Goal: Check status: Check status

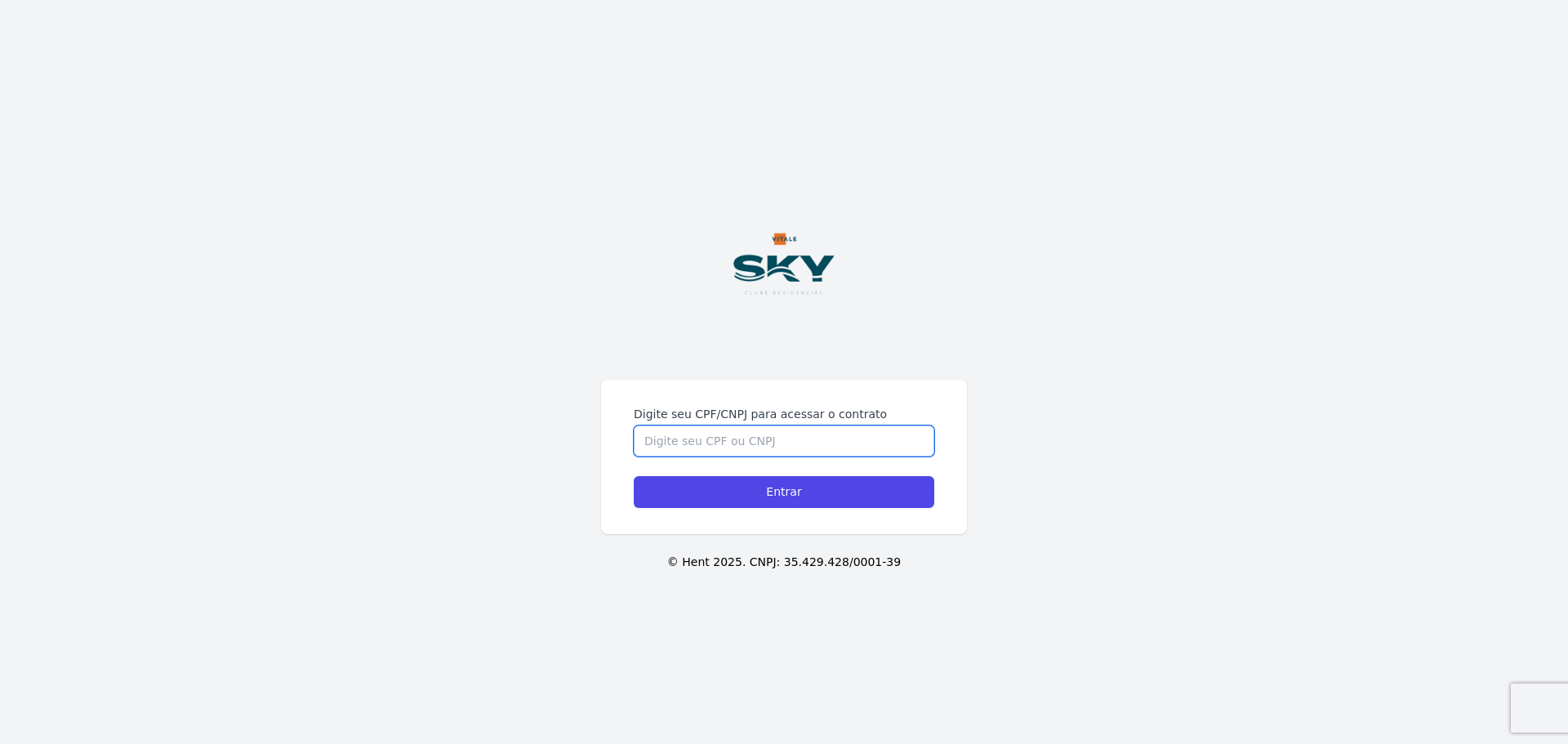
click at [702, 447] on input "Digite seu CPF/CNPJ para acessar o contrato" at bounding box center [784, 440] width 301 height 31
type input "87676699568"
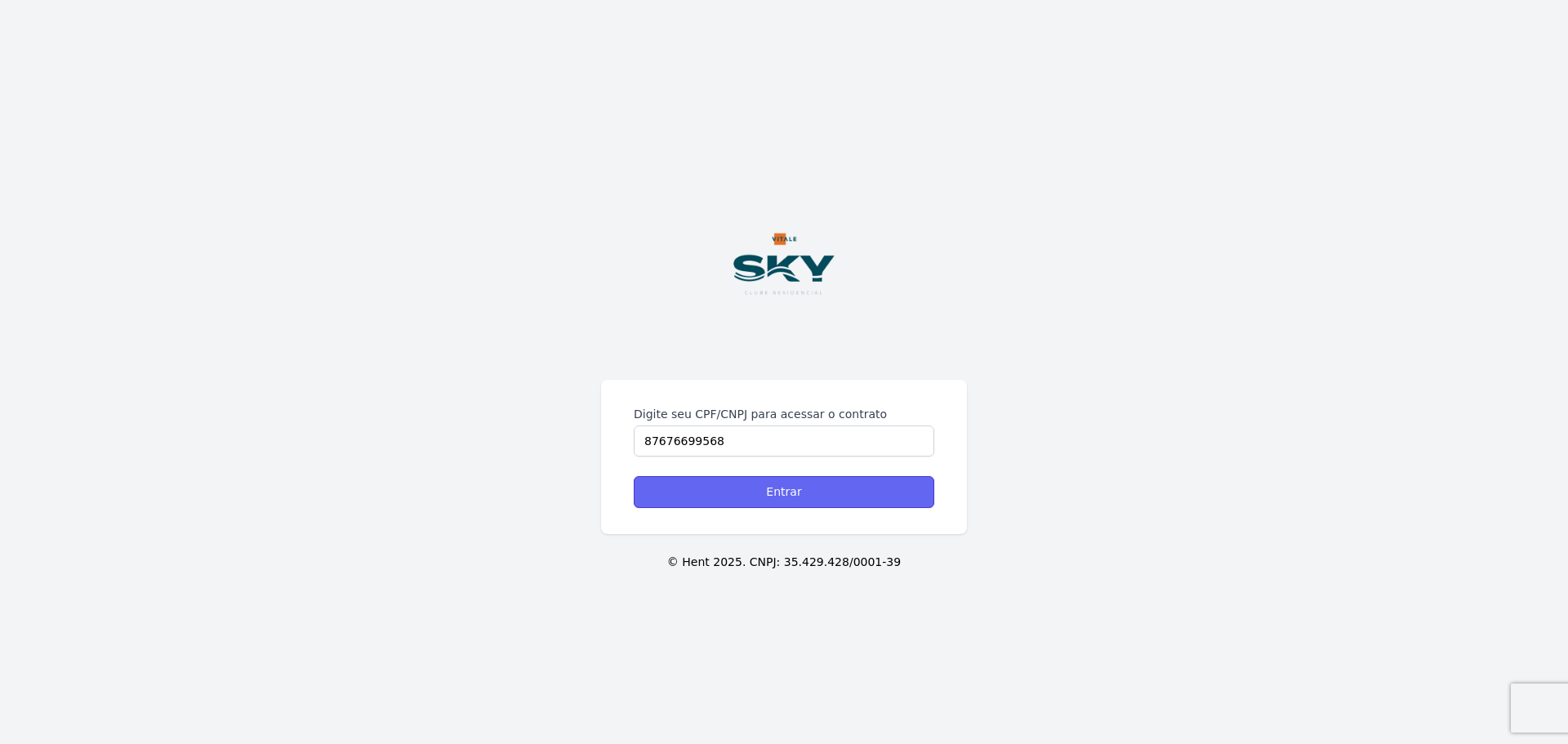
click at [809, 495] on input "Entrar" at bounding box center [784, 493] width 301 height 32
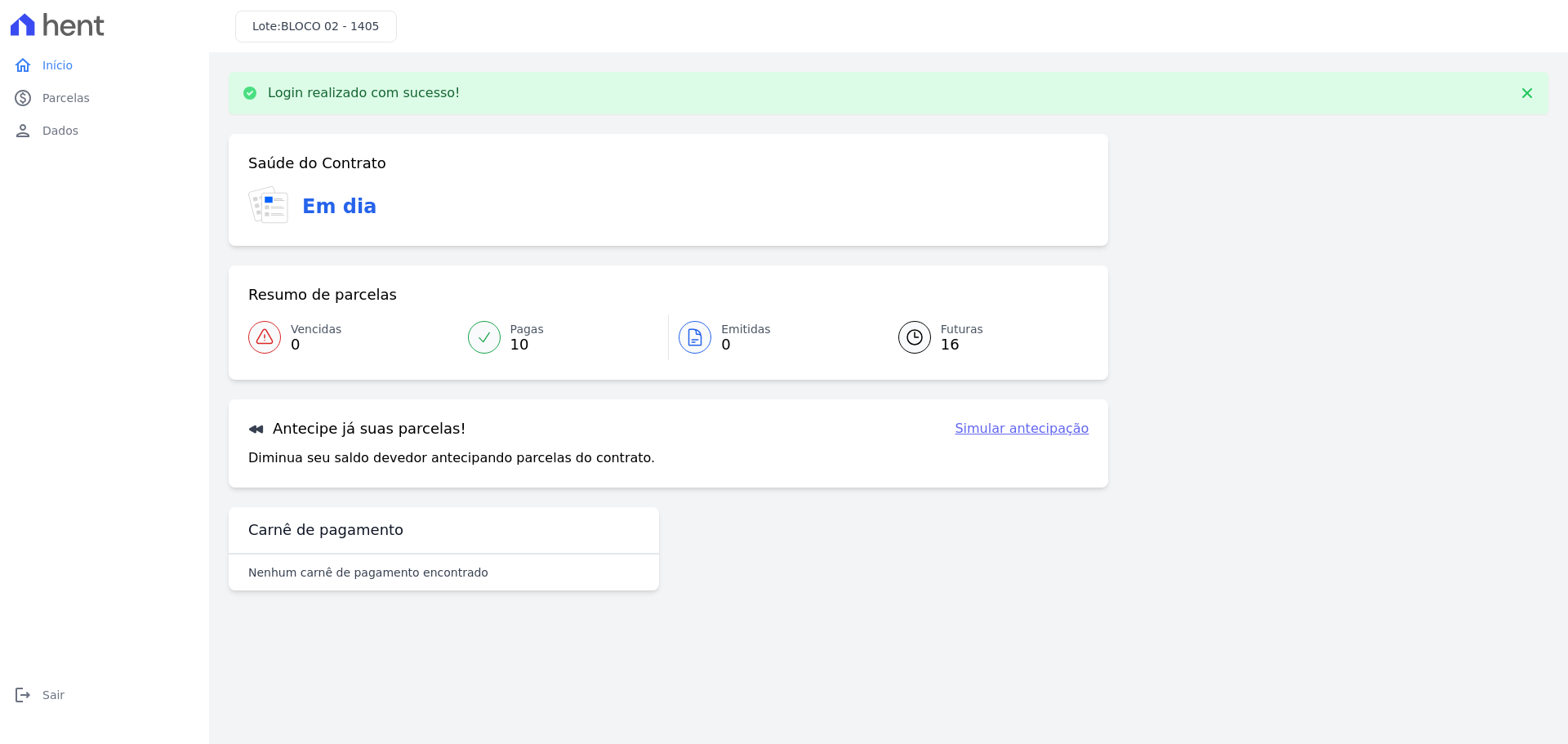
click at [484, 334] on icon at bounding box center [485, 338] width 17 height 17
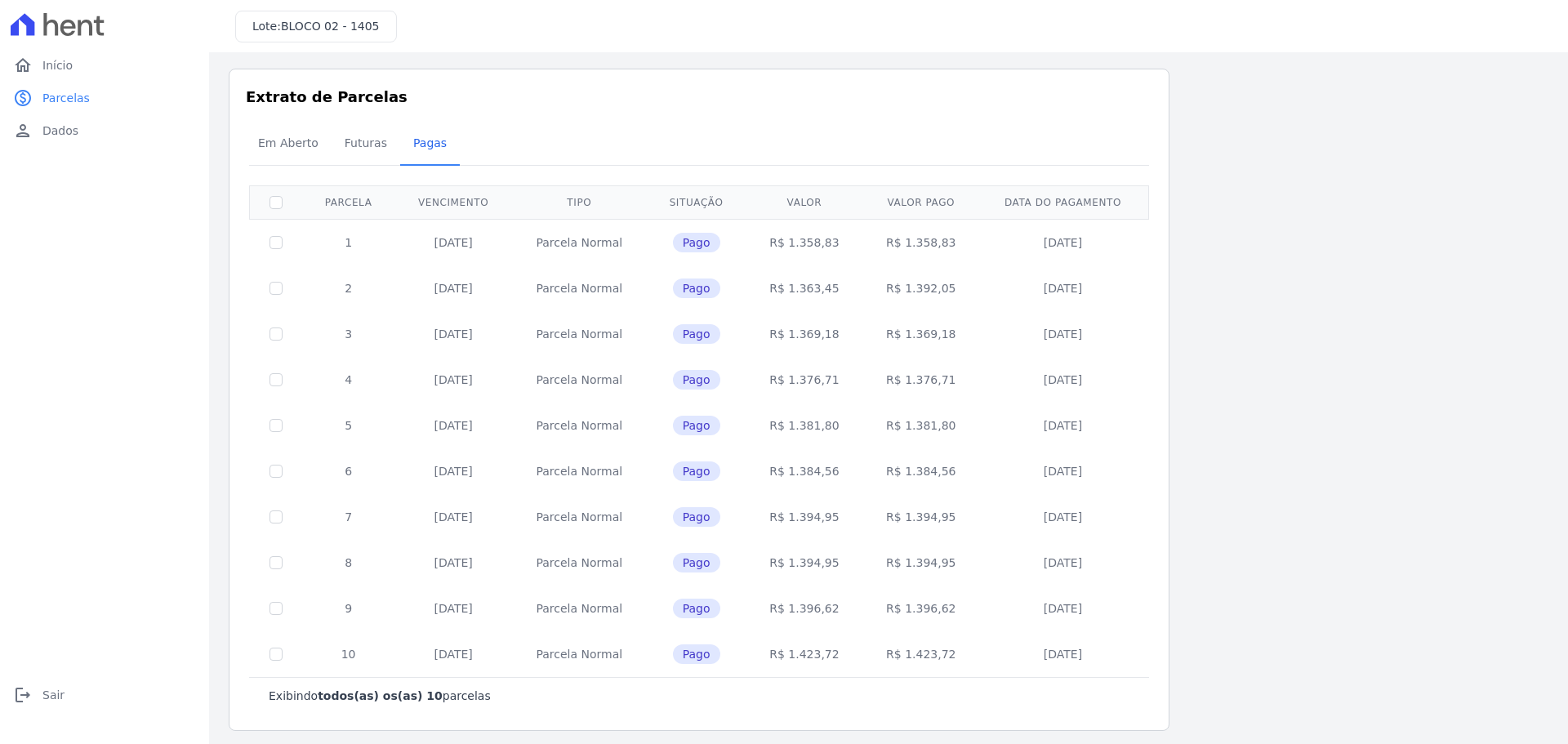
scroll to position [10, 0]
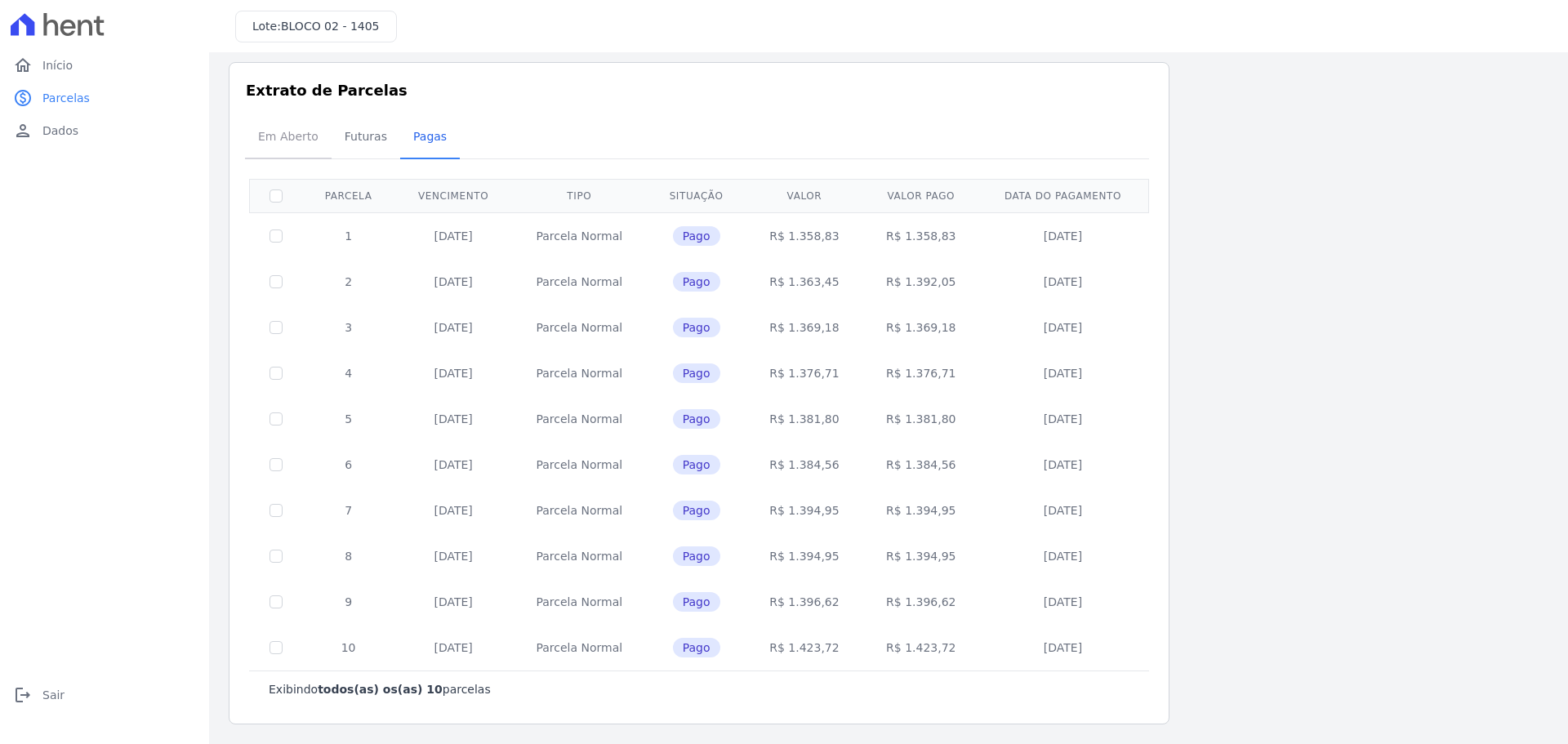
click at [294, 137] on span "Em Aberto" at bounding box center [288, 136] width 80 height 33
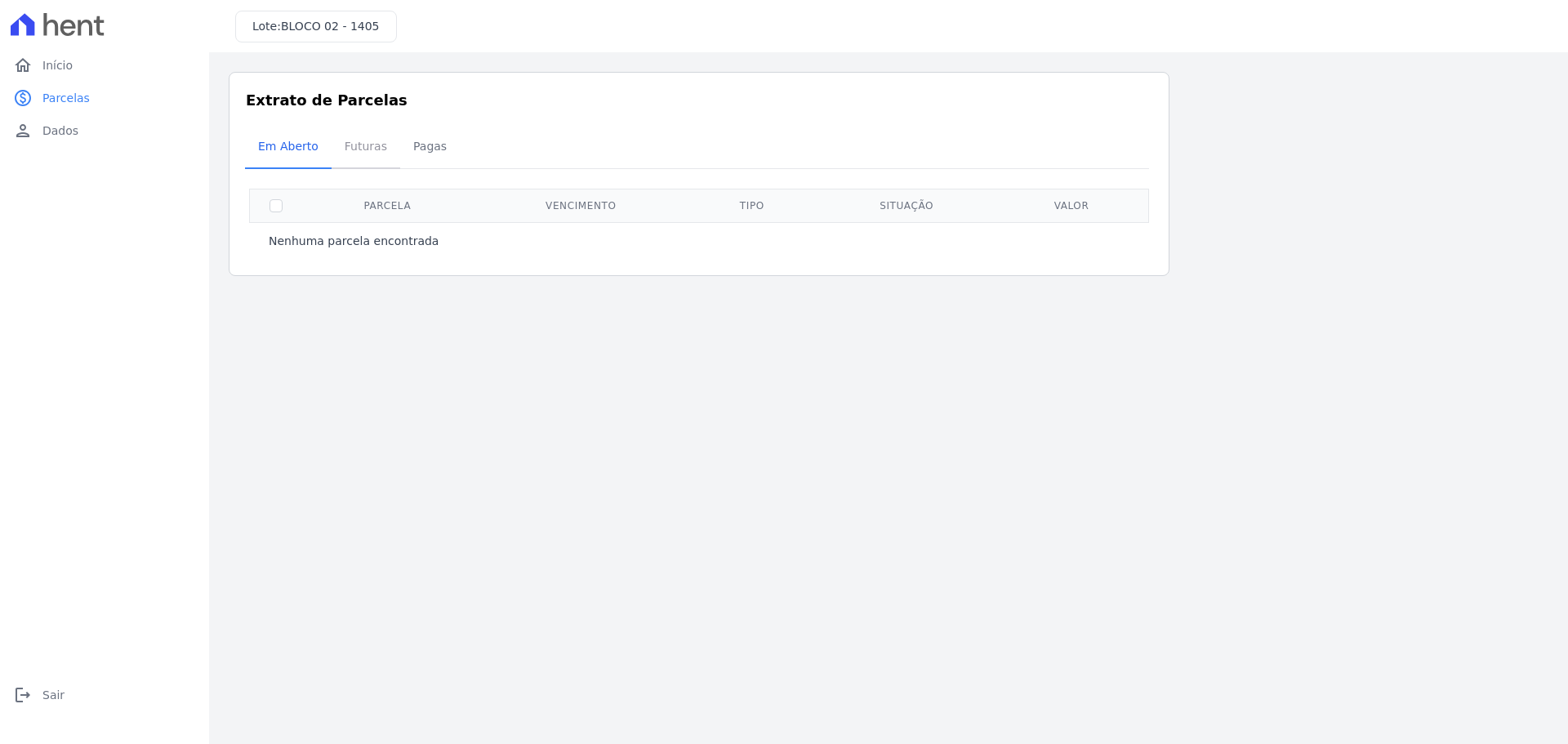
click at [356, 148] on span "Futuras" at bounding box center [366, 146] width 62 height 33
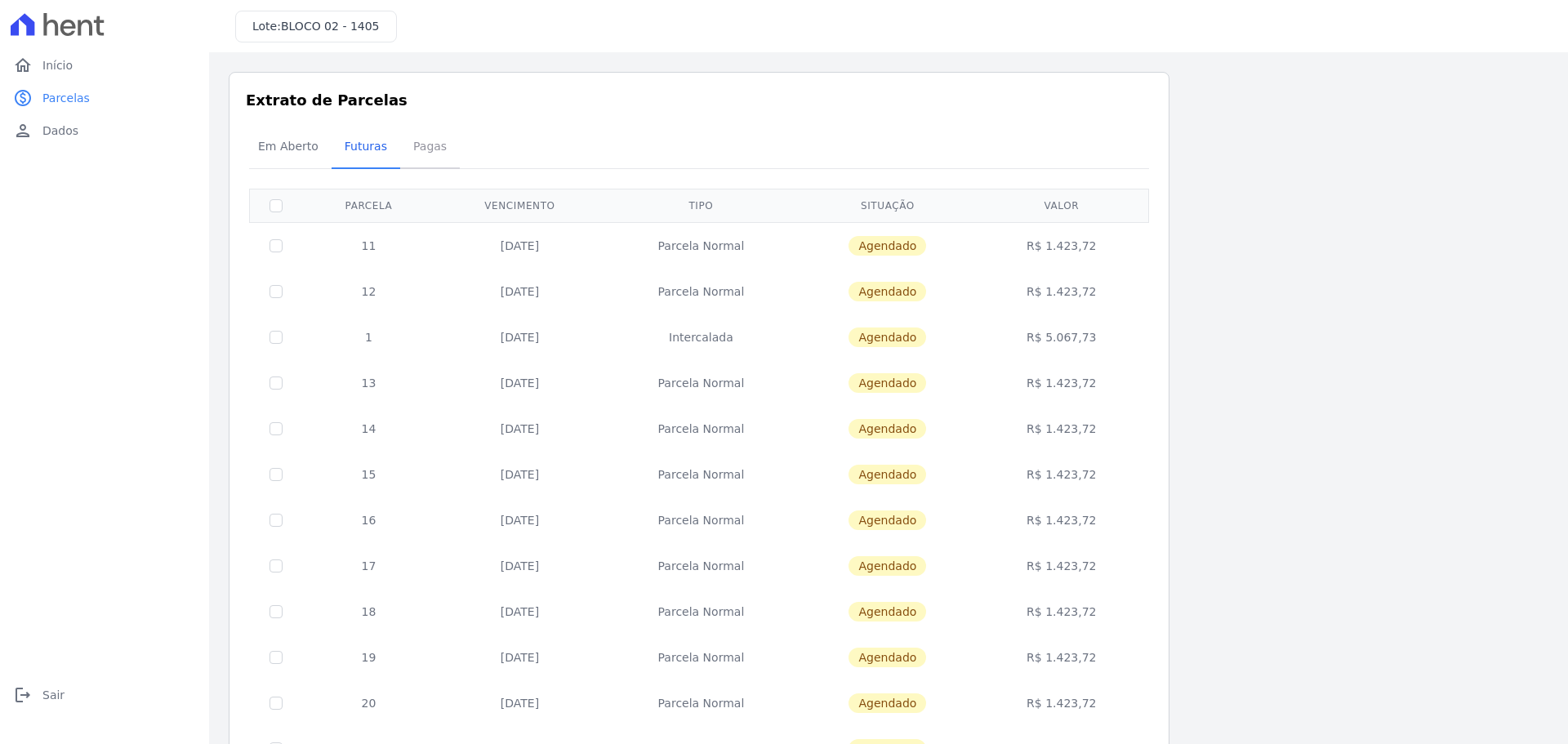
click at [417, 145] on span "Pagas" at bounding box center [429, 146] width 53 height 33
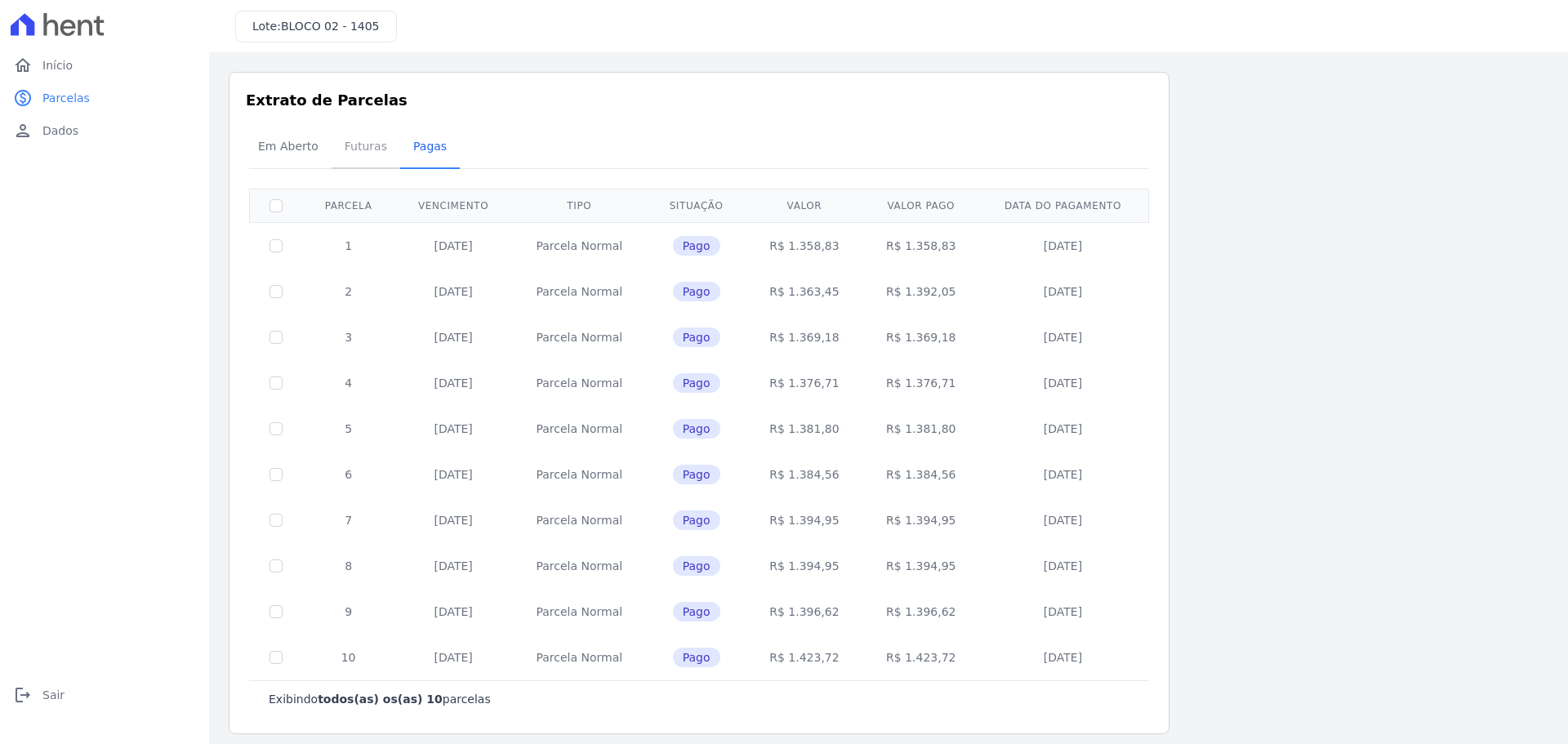
click at [350, 142] on span "Futuras" at bounding box center [366, 146] width 62 height 33
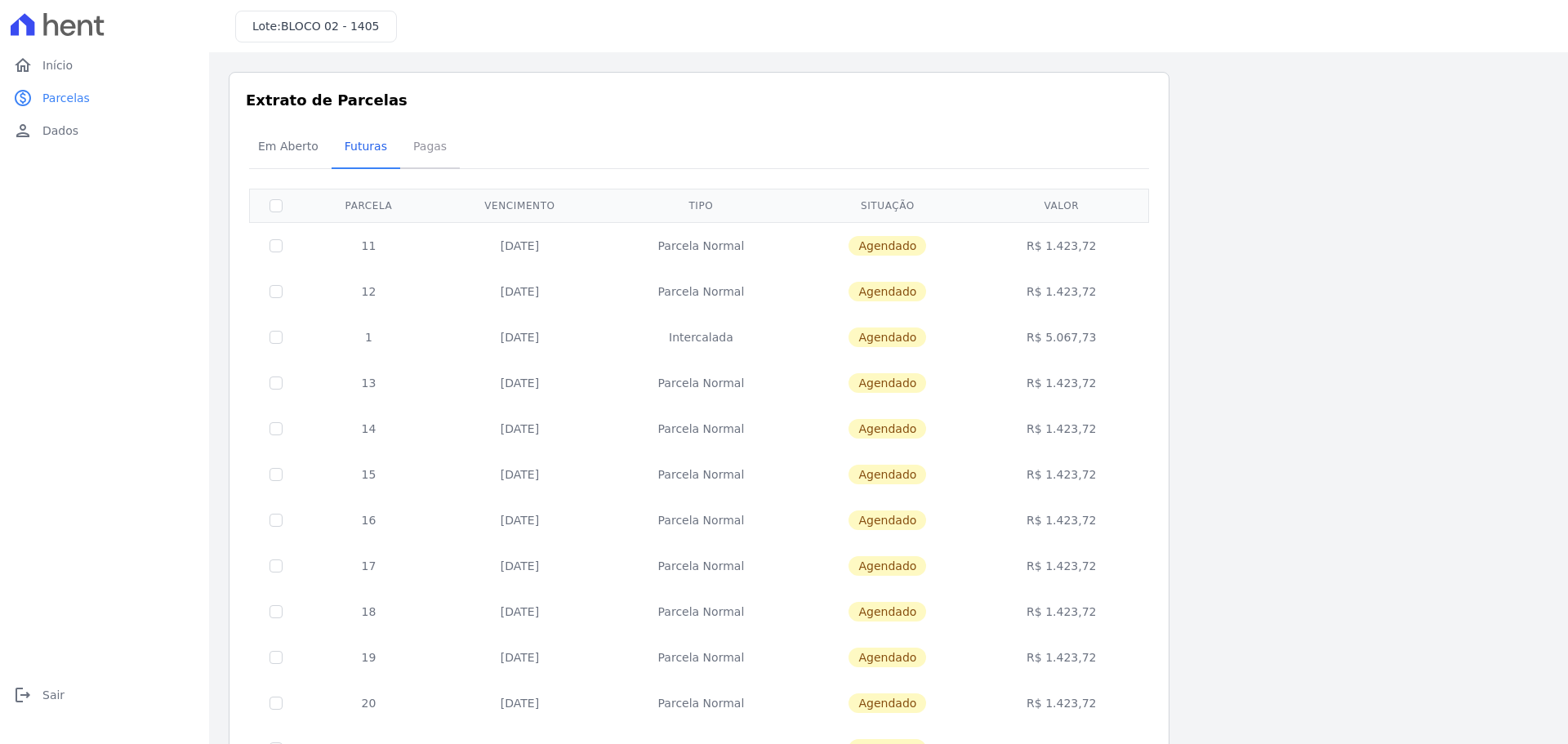
click at [422, 147] on span "Pagas" at bounding box center [429, 146] width 53 height 33
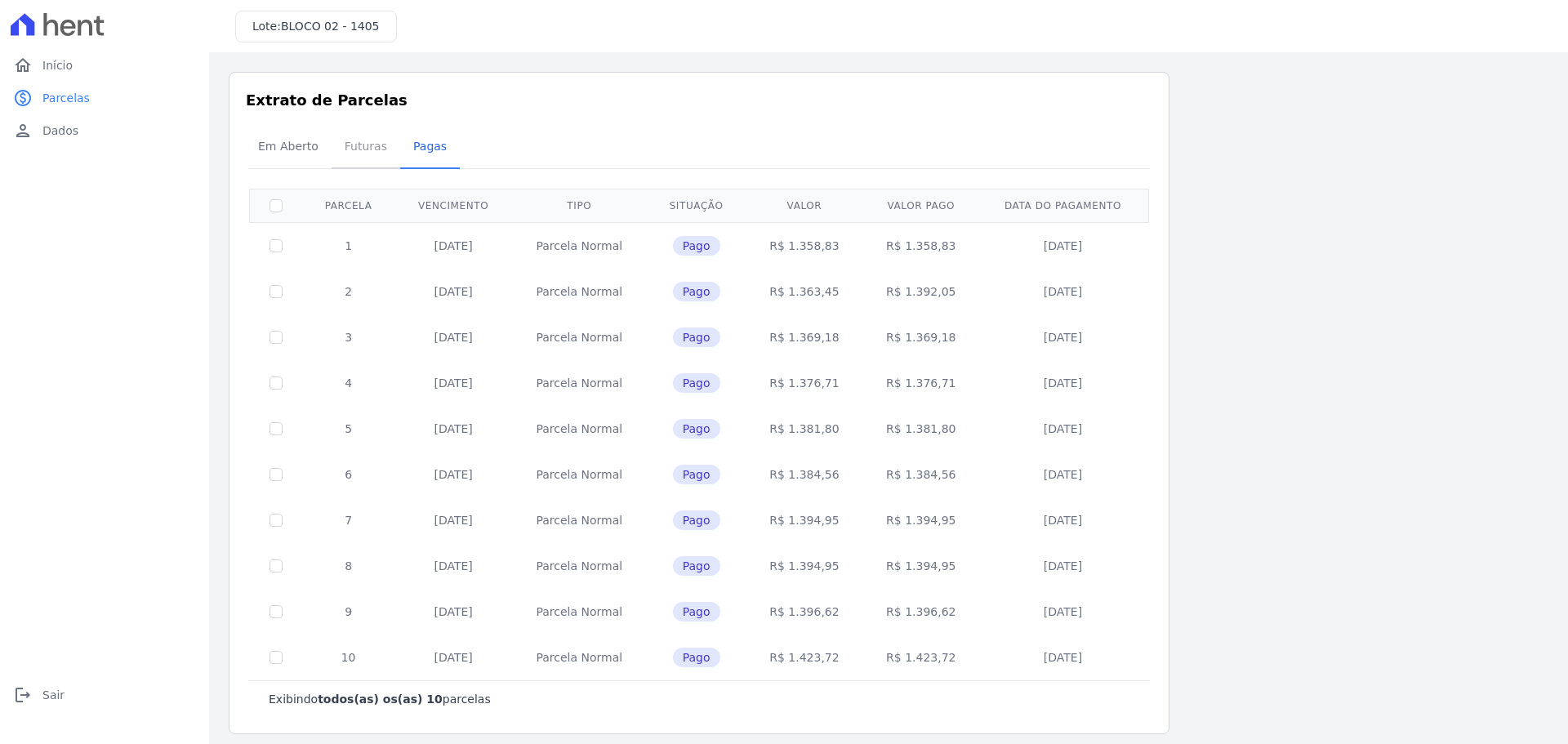
click at [354, 150] on span "Futuras" at bounding box center [366, 146] width 62 height 33
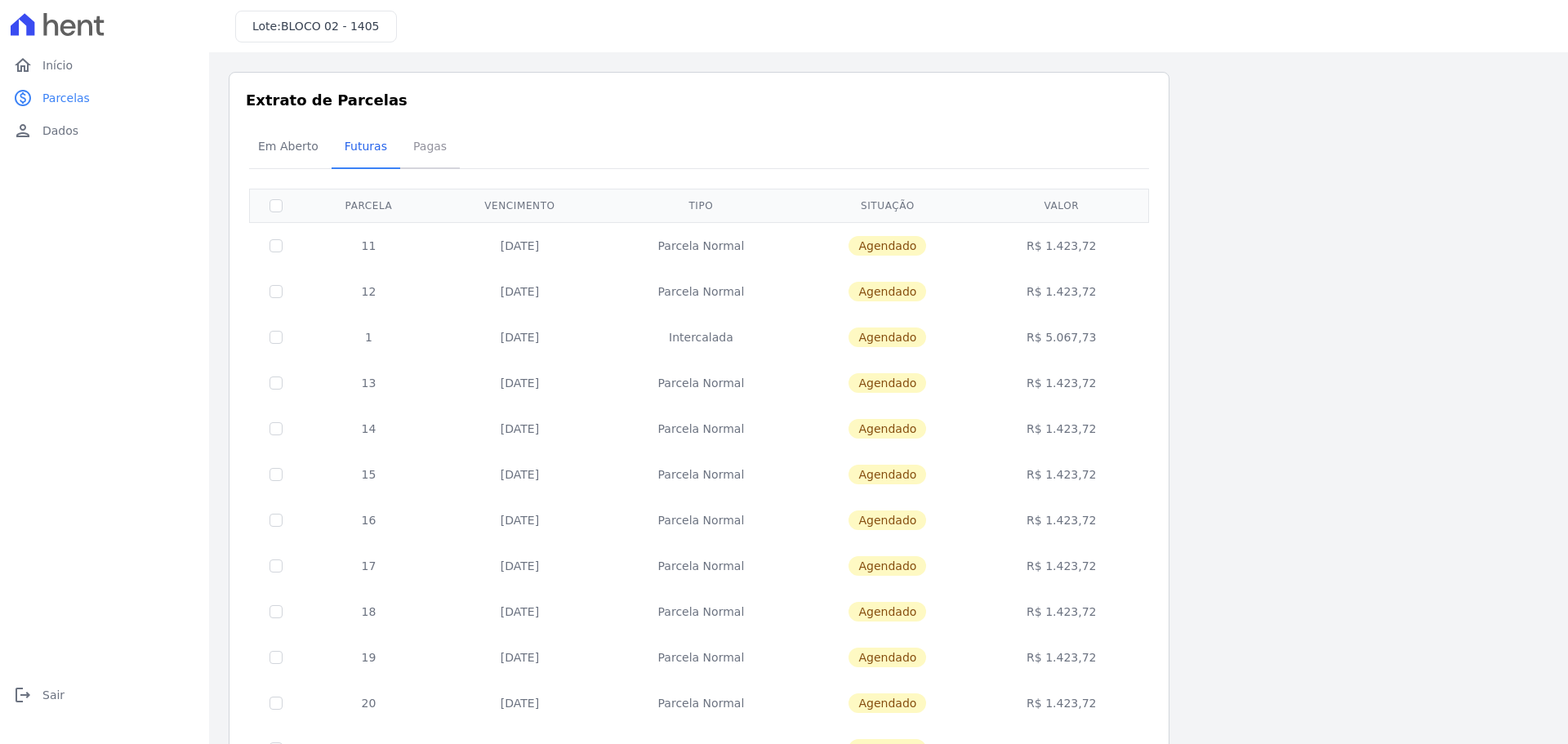
click at [432, 151] on span "Pagas" at bounding box center [429, 146] width 53 height 33
